Goal: Task Accomplishment & Management: Use online tool/utility

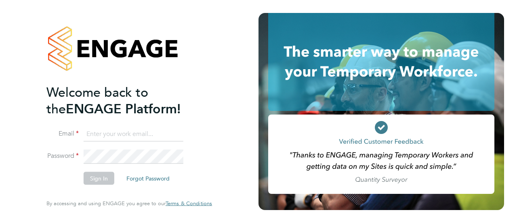
type input "[EMAIL_ADDRESS][PERSON_NAME][PERSON_NAME][DOMAIN_NAME]"
click at [89, 184] on button "Sign In" at bounding box center [99, 178] width 31 height 13
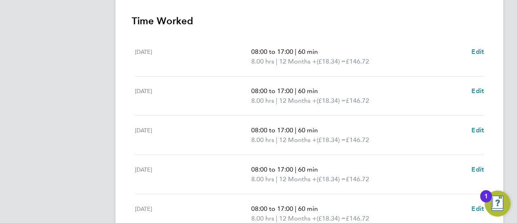
scroll to position [346, 0]
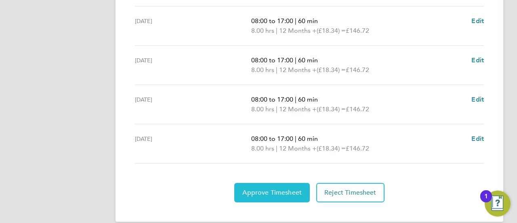
click at [267, 188] on span "Approve Timesheet" at bounding box center [271, 192] width 59 height 8
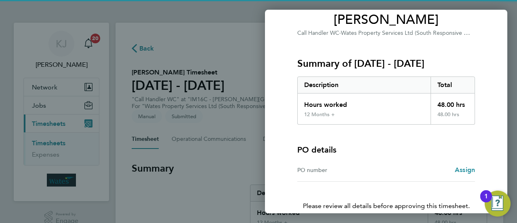
scroll to position [108, 0]
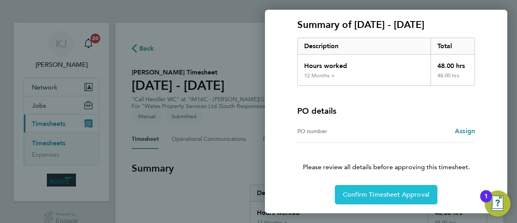
click at [392, 192] on span "Confirm Timesheet Approval" at bounding box center [386, 194] width 86 height 8
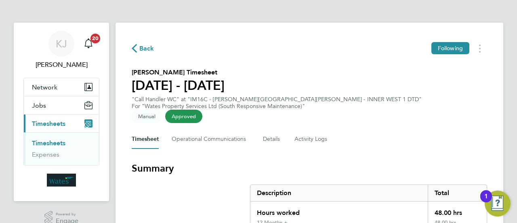
click at [142, 51] on span "Back" at bounding box center [146, 49] width 15 height 10
